Goal: Task Accomplishment & Management: Manage account settings

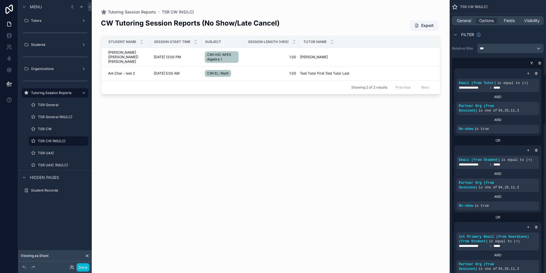
scroll to position [400, 0]
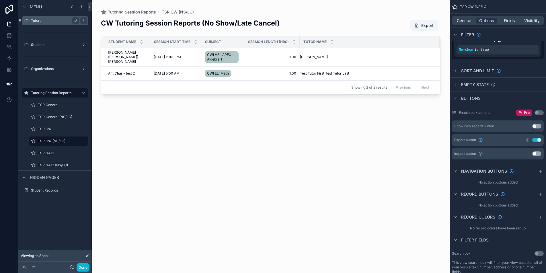
click at [57, 23] on div "Tutors" at bounding box center [55, 20] width 48 height 7
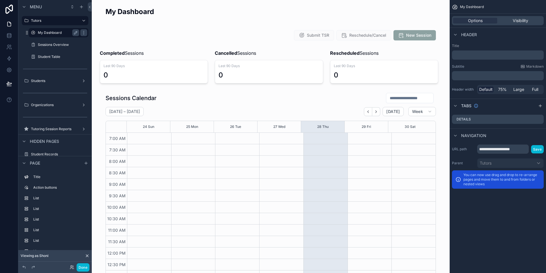
scroll to position [134, 0]
click at [62, 44] on label "Sessions Overview" at bounding box center [57, 44] width 39 height 5
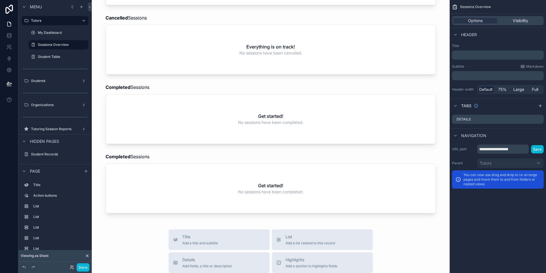
scroll to position [178, 0]
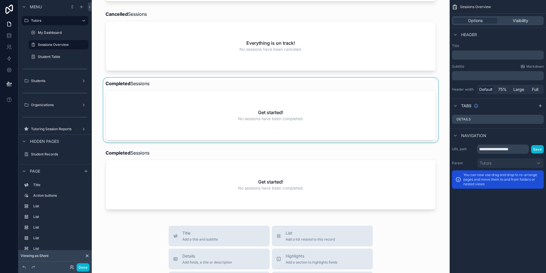
click at [139, 125] on div "scrollable content" at bounding box center [270, 110] width 349 height 65
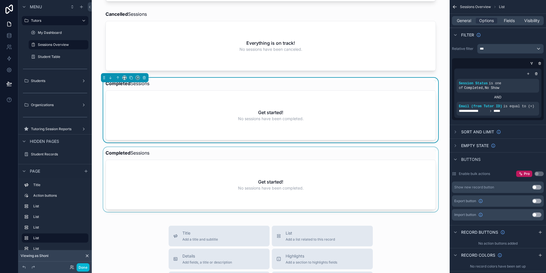
click at [163, 173] on div "scrollable content" at bounding box center [270, 179] width 349 height 65
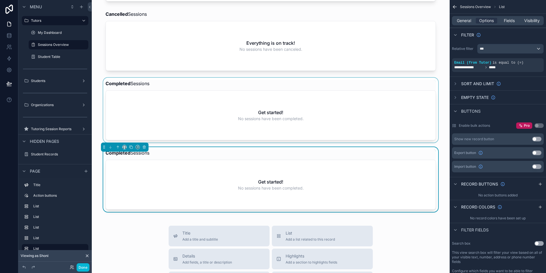
click at [185, 109] on div "scrollable content" at bounding box center [270, 110] width 349 height 65
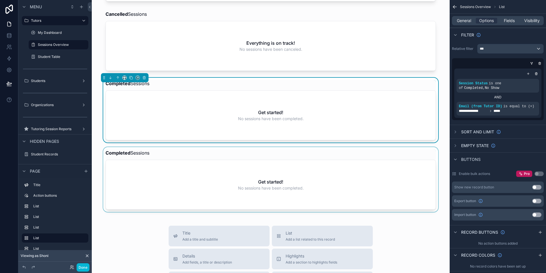
click at [149, 176] on div "scrollable content" at bounding box center [270, 179] width 349 height 65
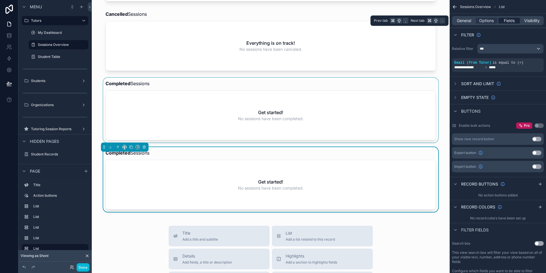
click at [514, 21] on span "Fields" at bounding box center [509, 21] width 11 height 6
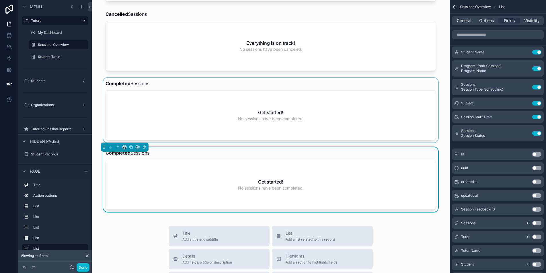
click at [395, 120] on div "scrollable content" at bounding box center [270, 110] width 349 height 65
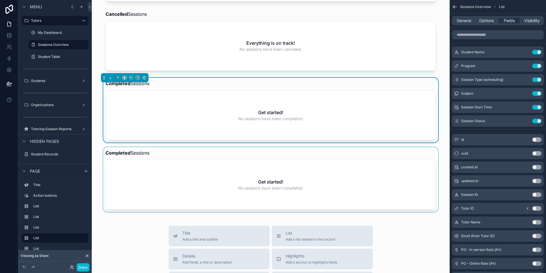
click at [416, 165] on div "scrollable content" at bounding box center [270, 179] width 349 height 65
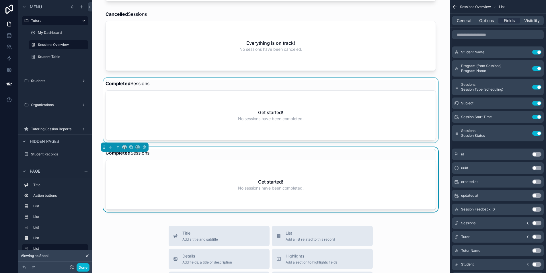
click at [407, 107] on div "scrollable content" at bounding box center [270, 110] width 349 height 65
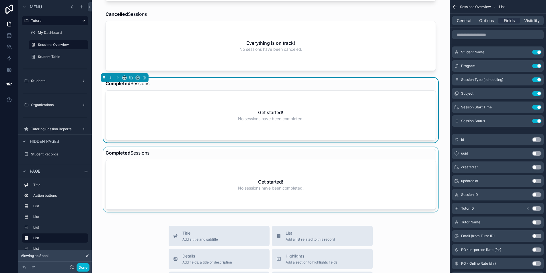
click at [397, 165] on div "scrollable content" at bounding box center [270, 179] width 349 height 65
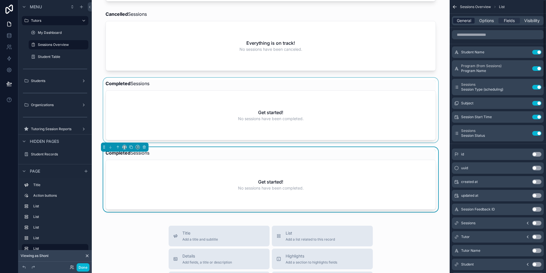
click at [462, 23] on span "General" at bounding box center [464, 21] width 14 height 6
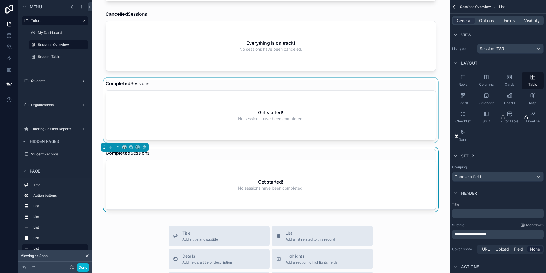
scroll to position [42, 0]
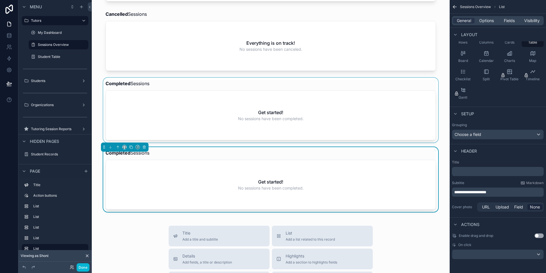
click at [401, 106] on div "scrollable content" at bounding box center [270, 110] width 349 height 65
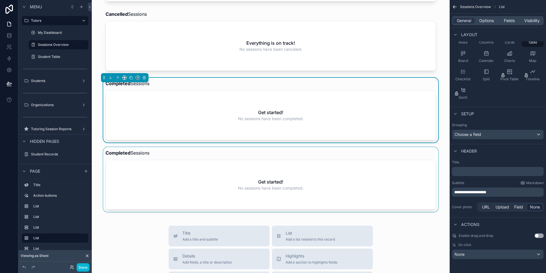
click at [406, 183] on div "scrollable content" at bounding box center [270, 179] width 349 height 65
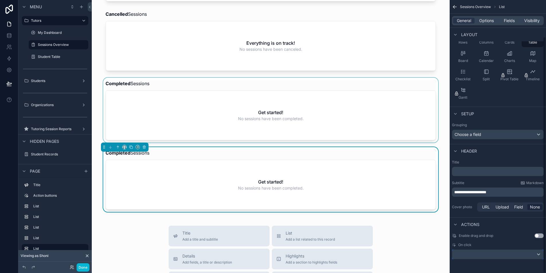
click at [496, 251] on div "scrollable content" at bounding box center [497, 254] width 91 height 9
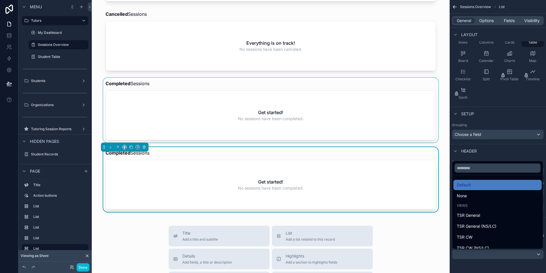
click at [496, 251] on div "scrollable content" at bounding box center [273, 136] width 546 height 273
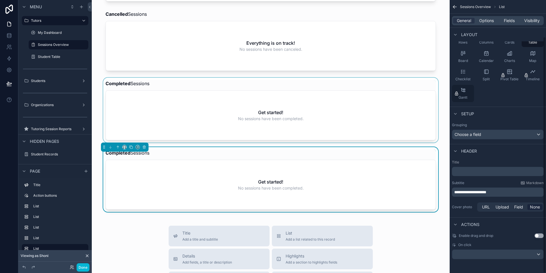
scroll to position [0, 0]
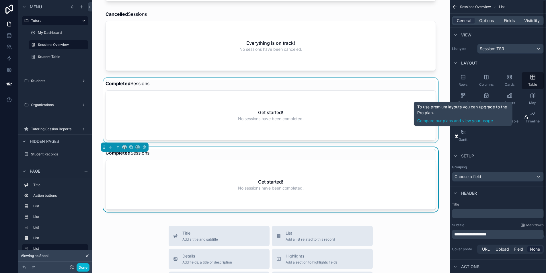
click at [388, 120] on div "scrollable content" at bounding box center [270, 110] width 349 height 65
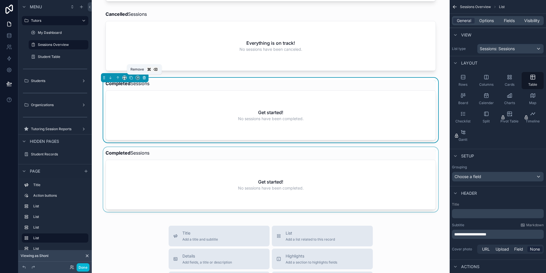
click at [143, 79] on icon "scrollable content" at bounding box center [144, 78] width 2 height 2
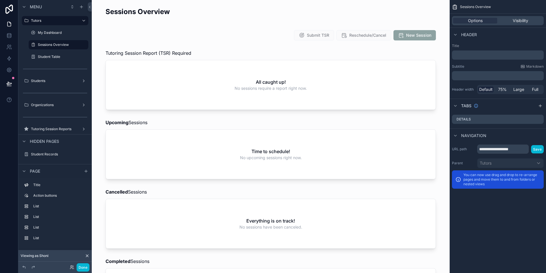
scroll to position [111, 0]
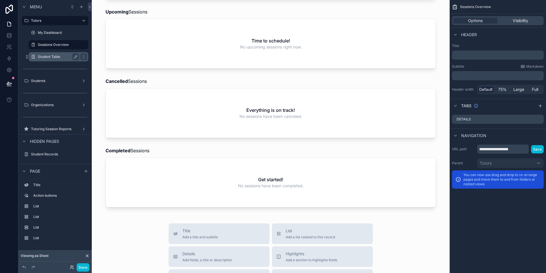
click at [62, 57] on label "Student Table" at bounding box center [57, 56] width 39 height 5
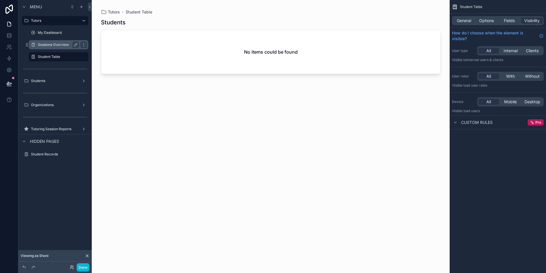
click at [60, 42] on label "Sessions Overview" at bounding box center [57, 44] width 39 height 5
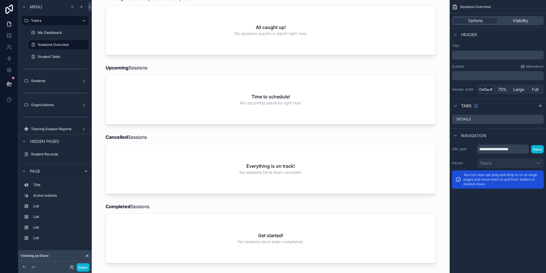
scroll to position [87, 0]
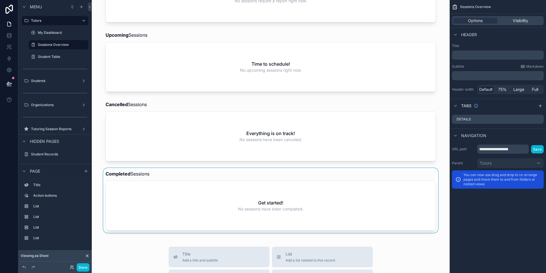
click at [154, 208] on div "scrollable content" at bounding box center [270, 200] width 349 height 65
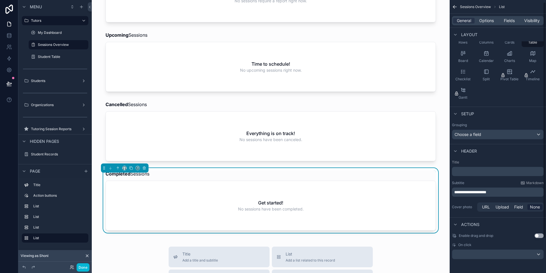
scroll to position [0, 0]
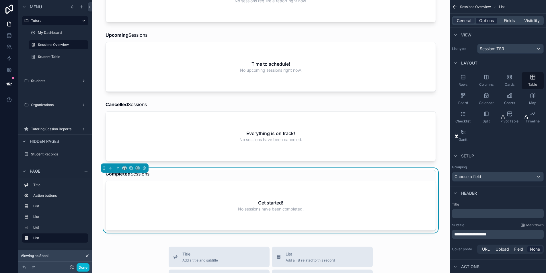
click at [482, 21] on span "Options" at bounding box center [486, 21] width 15 height 6
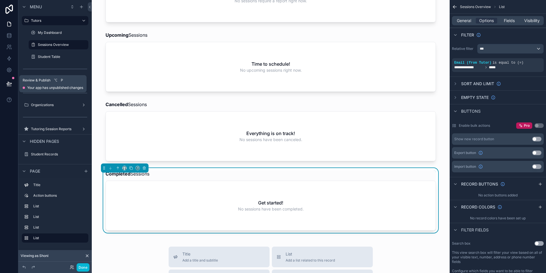
click at [8, 83] on icon at bounding box center [9, 83] width 5 height 3
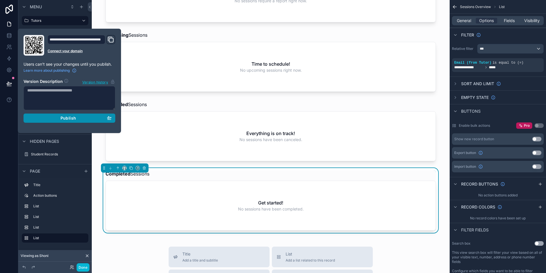
click at [86, 116] on div "Publish" at bounding box center [69, 118] width 84 height 5
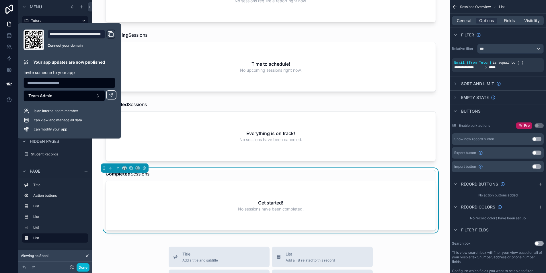
click at [99, 244] on div "Sessions Overview Submit TSR Reschedule/Cancel New Session Tutoring Session Rep…" at bounding box center [271, 205] width 358 height 584
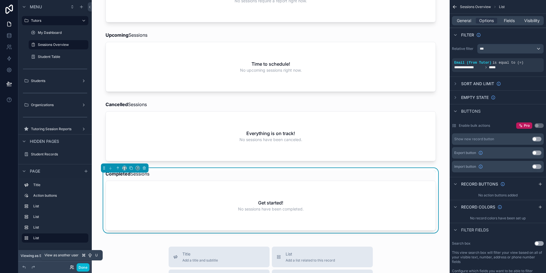
click at [71, 267] on icon at bounding box center [72, 267] width 5 height 5
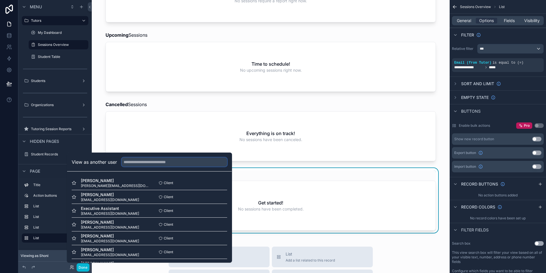
click at [151, 163] on input "text" at bounding box center [174, 161] width 105 height 9
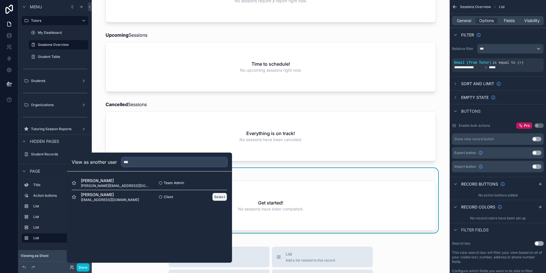
type input "***"
click at [220, 196] on button "Select" at bounding box center [219, 197] width 15 height 8
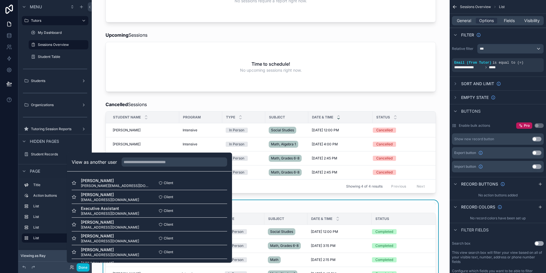
click at [441, 161] on div "Sessions Overview Submit TSR Reschedule/Cancel New Session Tutoring Session Rep…" at bounding box center [271, 244] width 358 height 662
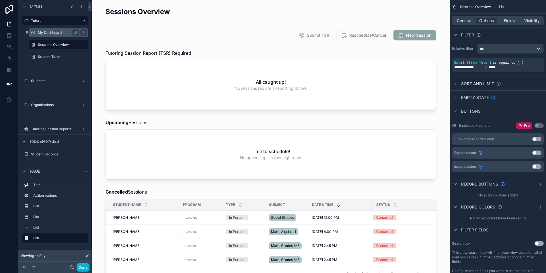
click at [56, 31] on label "My Dashboard" at bounding box center [57, 32] width 39 height 5
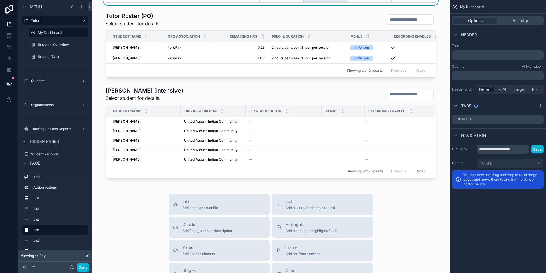
scroll to position [391, 0]
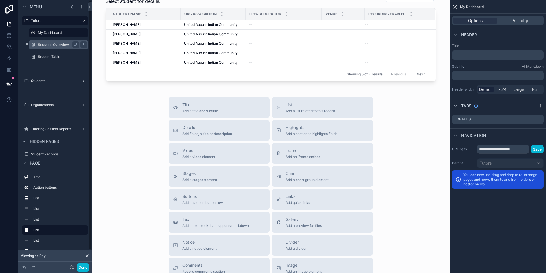
click at [50, 40] on div "Sessions Overview" at bounding box center [58, 44] width 57 height 9
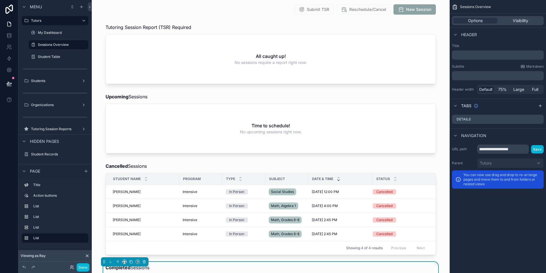
scroll to position [103, 0]
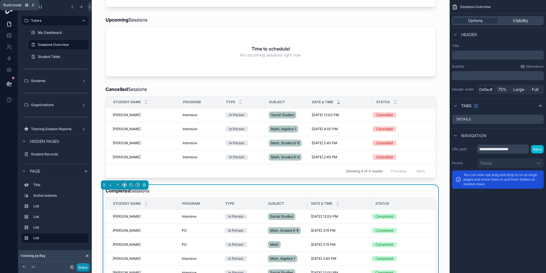
click at [82, 269] on button "Done" at bounding box center [83, 267] width 13 height 8
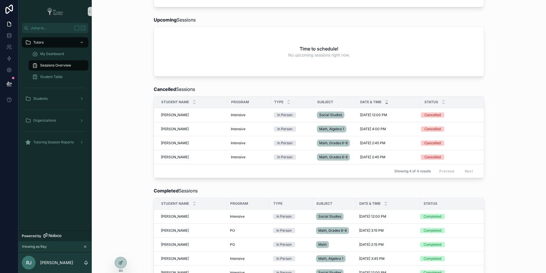
scroll to position [119, 0]
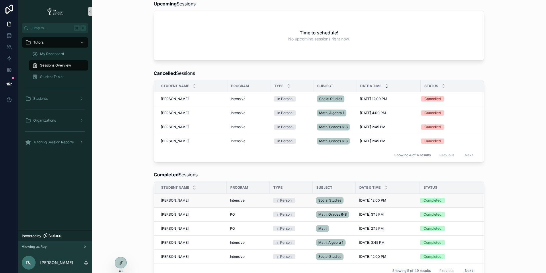
click at [169, 203] on span "[PERSON_NAME]" at bounding box center [175, 200] width 28 height 5
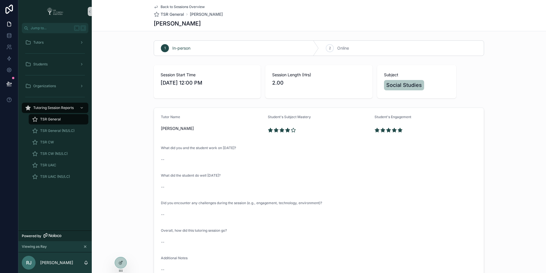
scroll to position [47, 0]
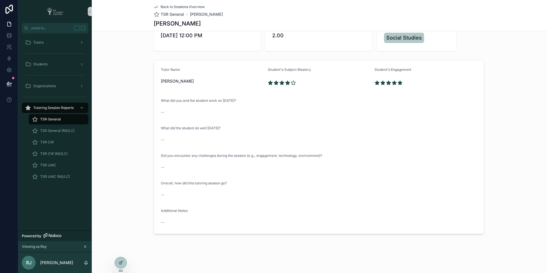
click at [178, 7] on span "Back to Sessions Overview" at bounding box center [183, 7] width 44 height 5
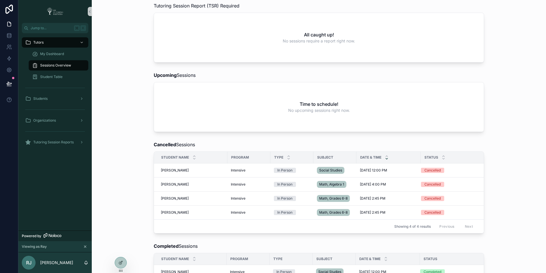
scroll to position [179, 0]
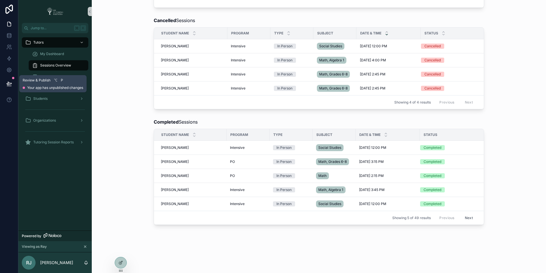
click at [7, 84] on icon at bounding box center [9, 83] width 5 height 3
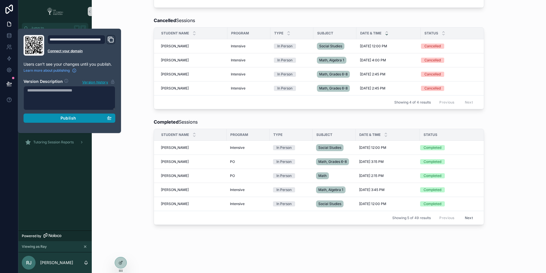
click at [89, 120] on div "Publish" at bounding box center [69, 118] width 84 height 5
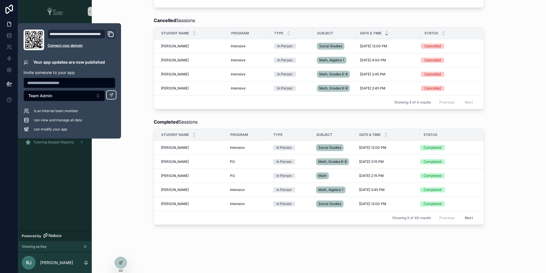
click at [146, 173] on div "Completed Sessions Student Name Program Type Subject Date & Time Status [PERSON…" at bounding box center [318, 171] width 445 height 111
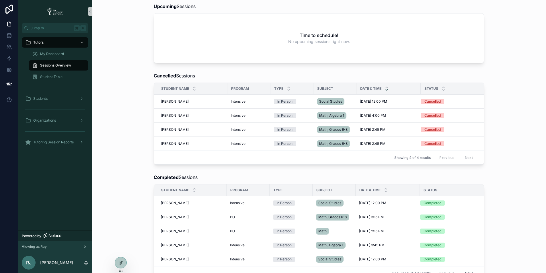
scroll to position [180, 0]
